Goal: Information Seeking & Learning: Learn about a topic

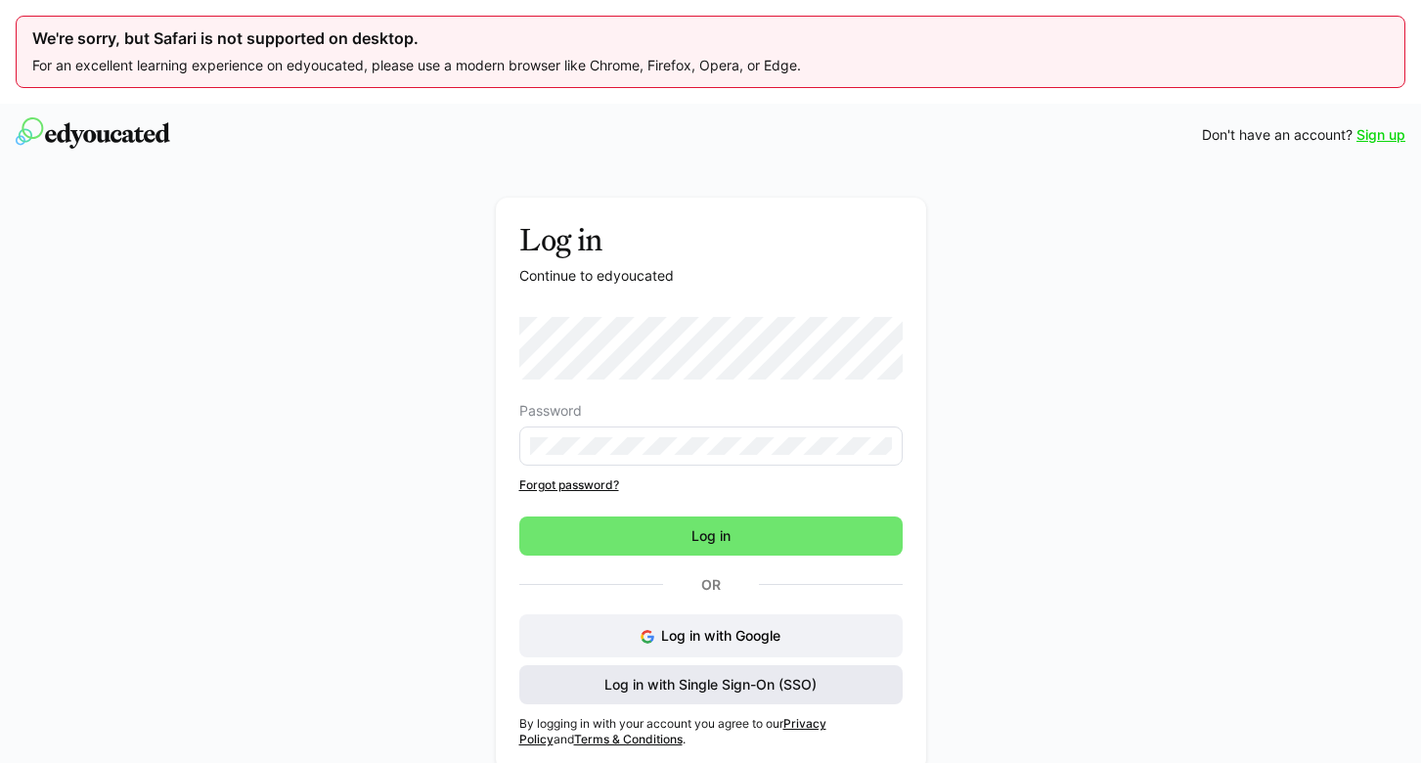
scroll to position [4, 0]
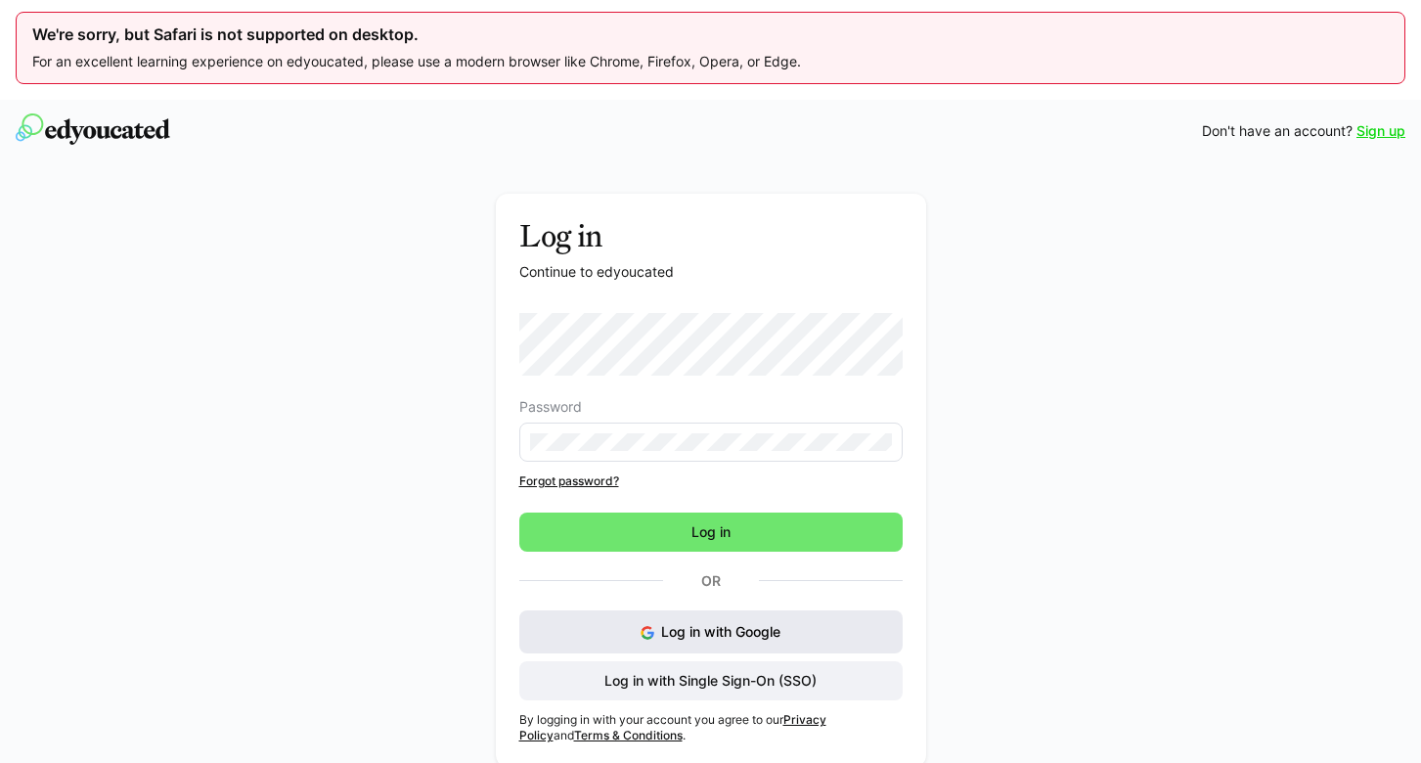
click at [768, 624] on span "Log in with Google" at bounding box center [720, 631] width 119 height 17
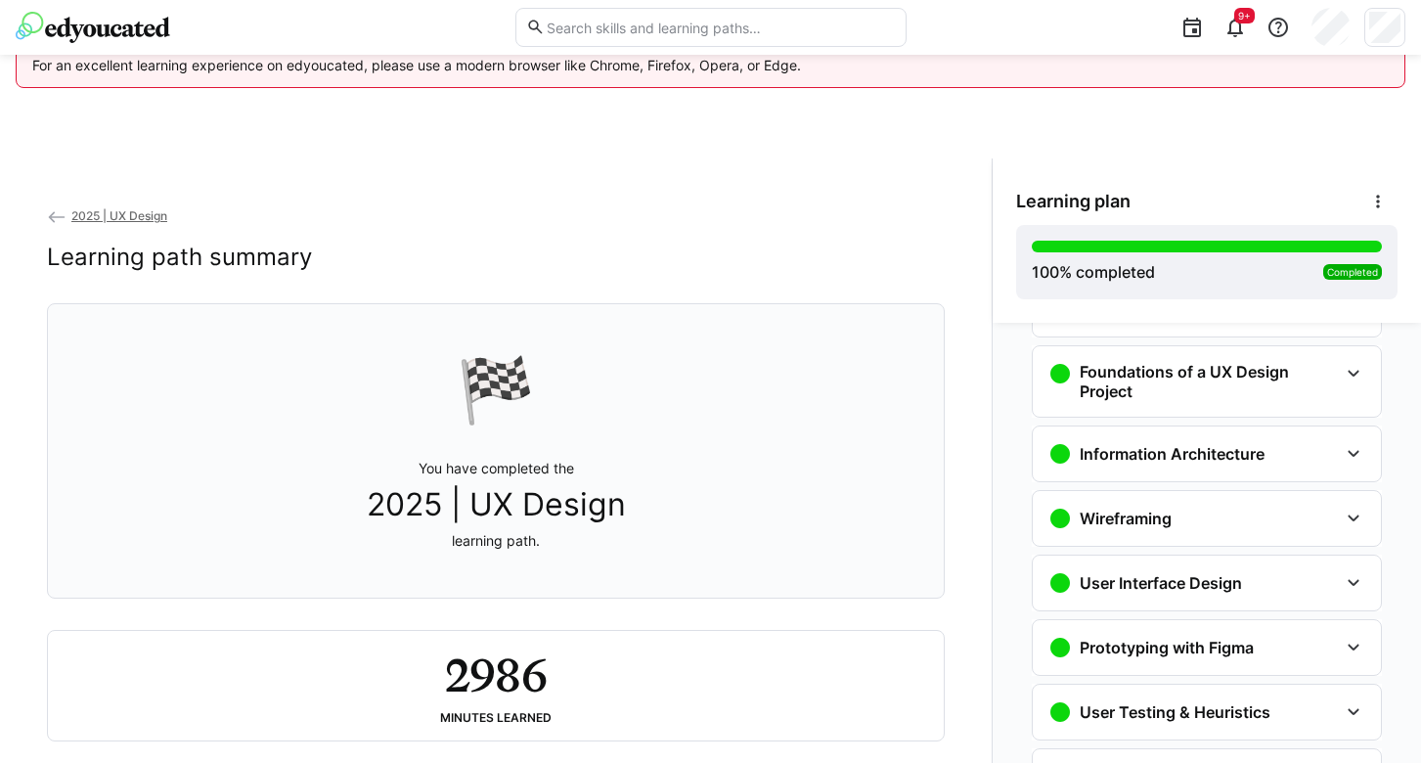
click at [114, 31] on img at bounding box center [93, 27] width 154 height 31
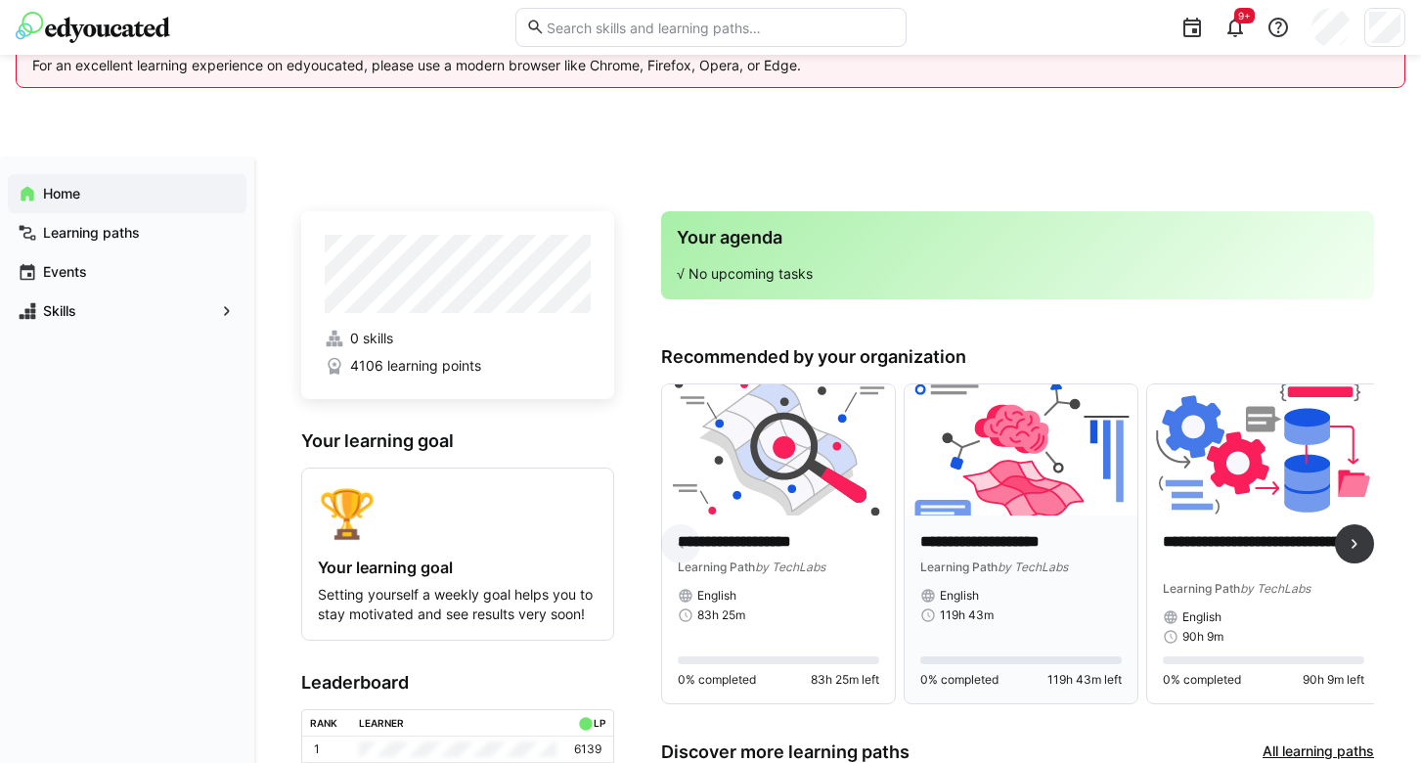
click at [973, 504] on img at bounding box center [1020, 449] width 233 height 131
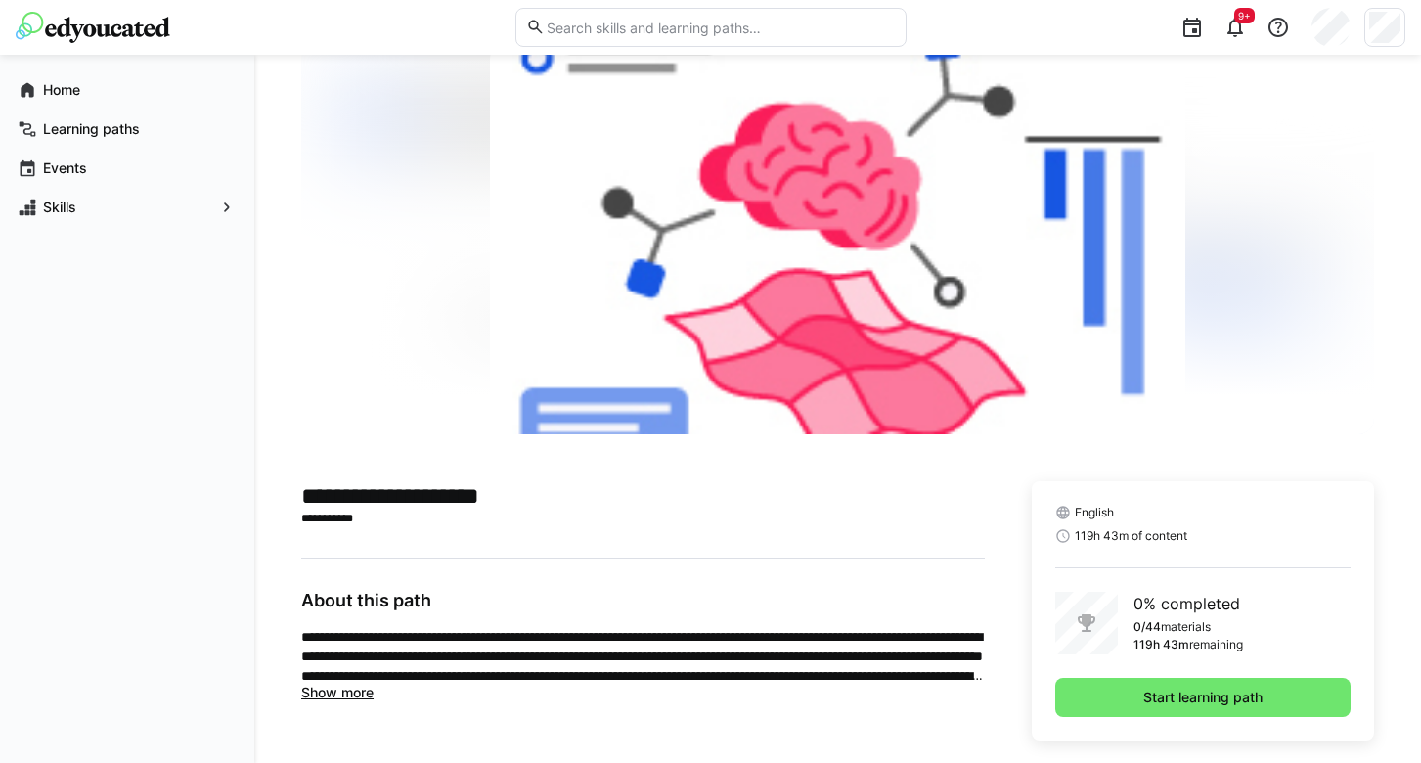
scroll to position [187, 0]
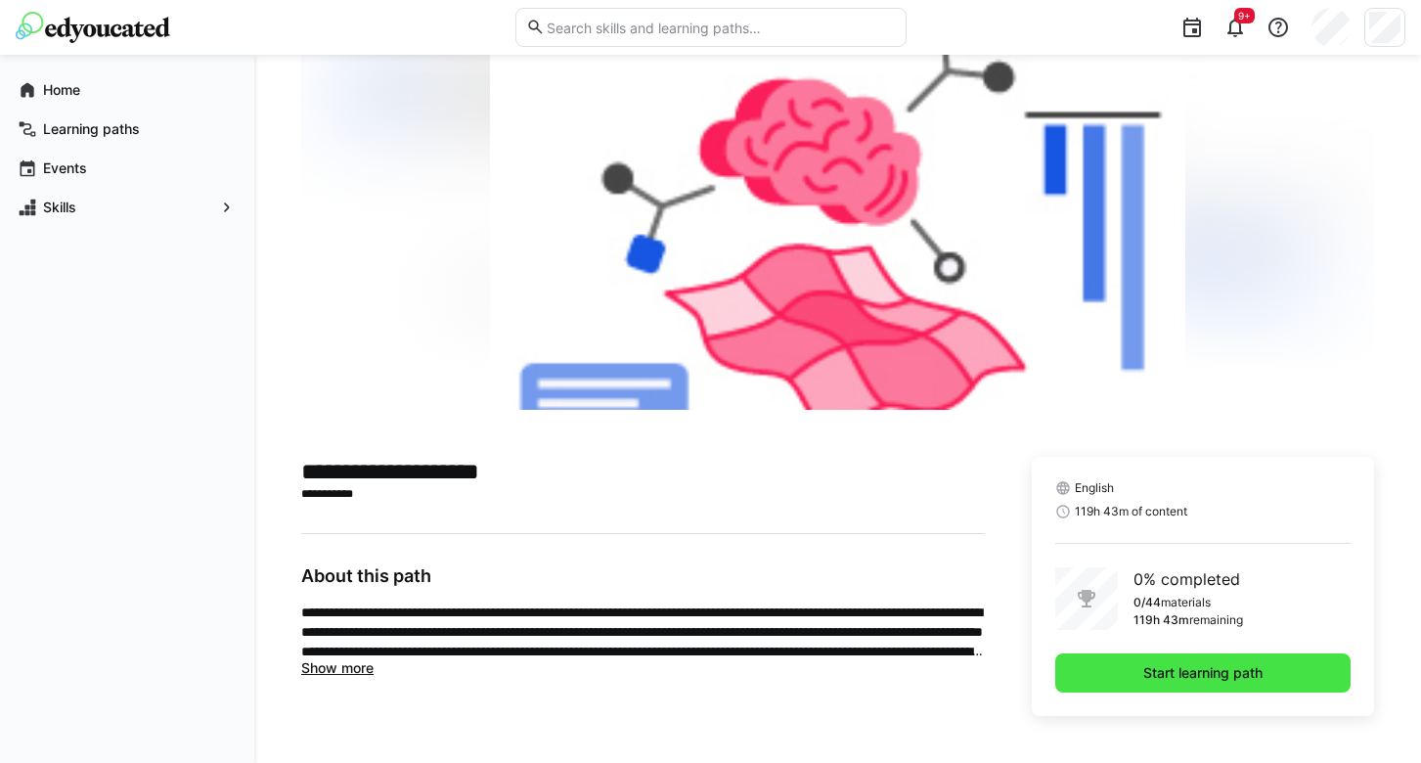
click at [1185, 673] on span "Start learning path" at bounding box center [1202, 673] width 125 height 20
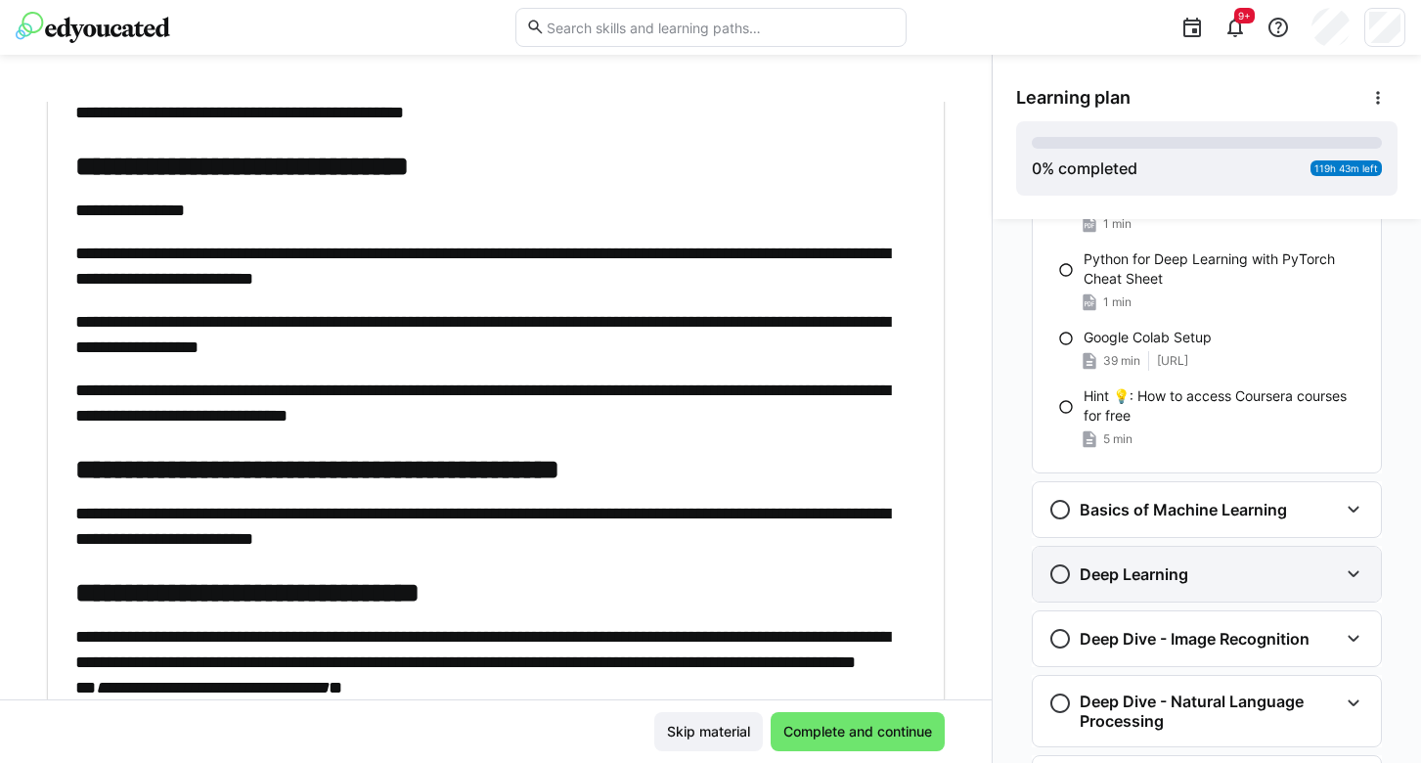
scroll to position [562, 0]
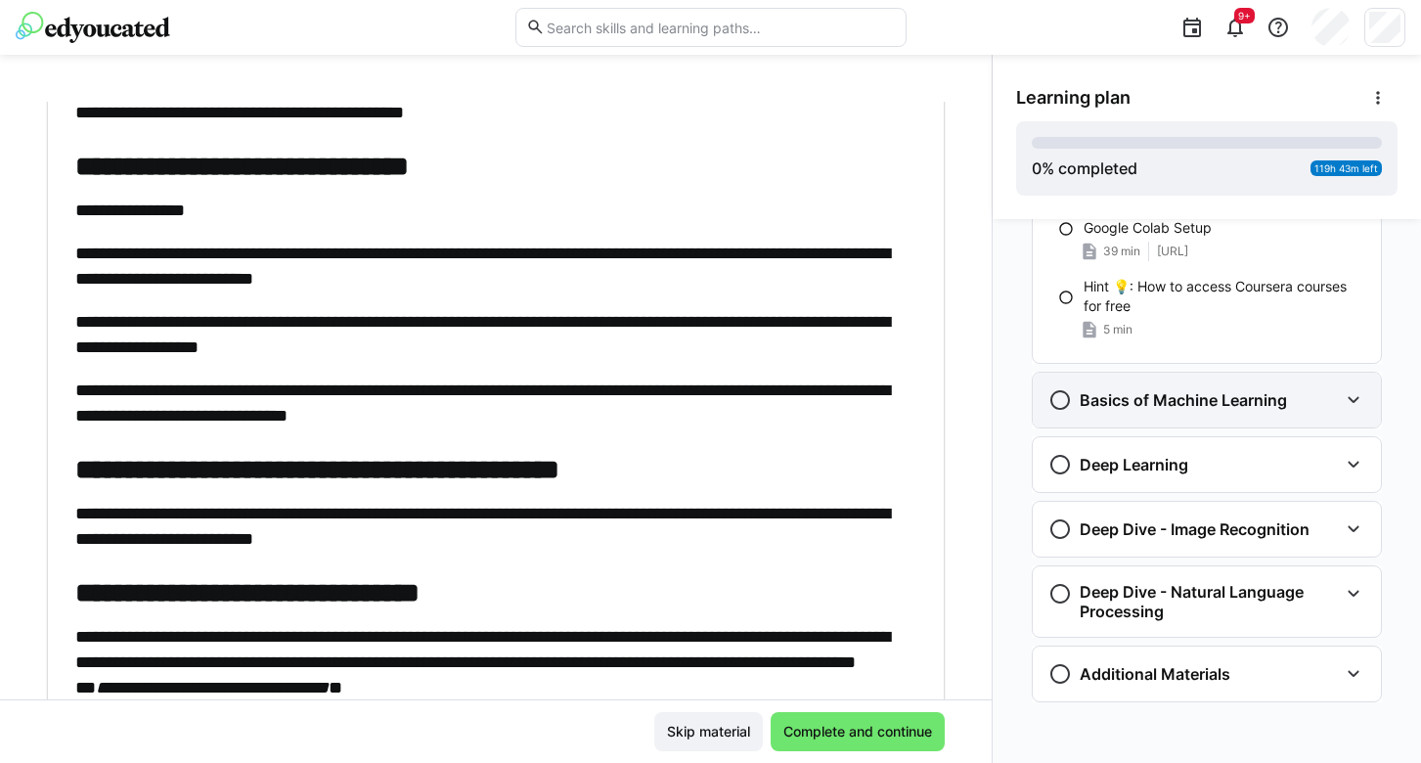
click at [1342, 404] on eds-icon at bounding box center [1352, 399] width 23 height 23
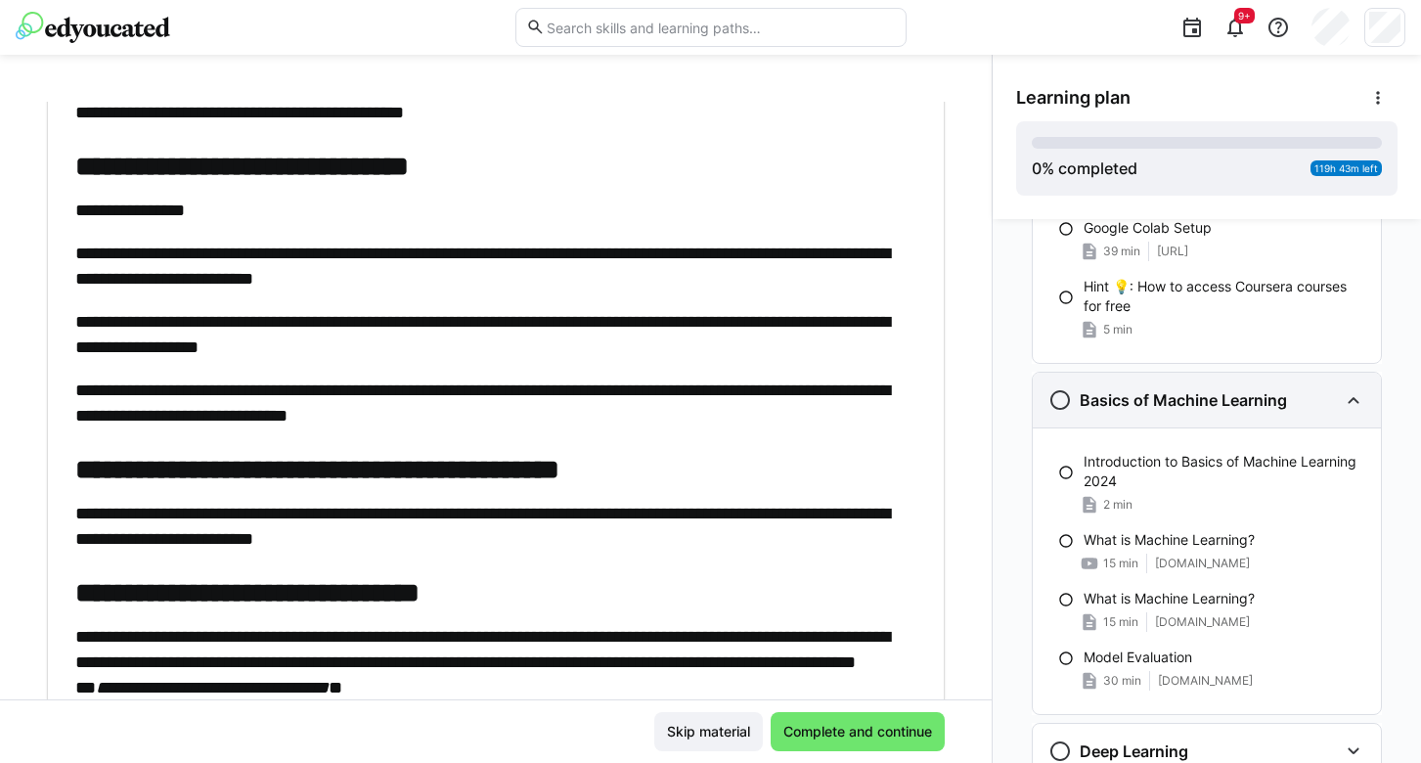
click at [1342, 404] on eds-icon at bounding box center [1352, 399] width 23 height 23
